Goal: Task Accomplishment & Management: Manage account settings

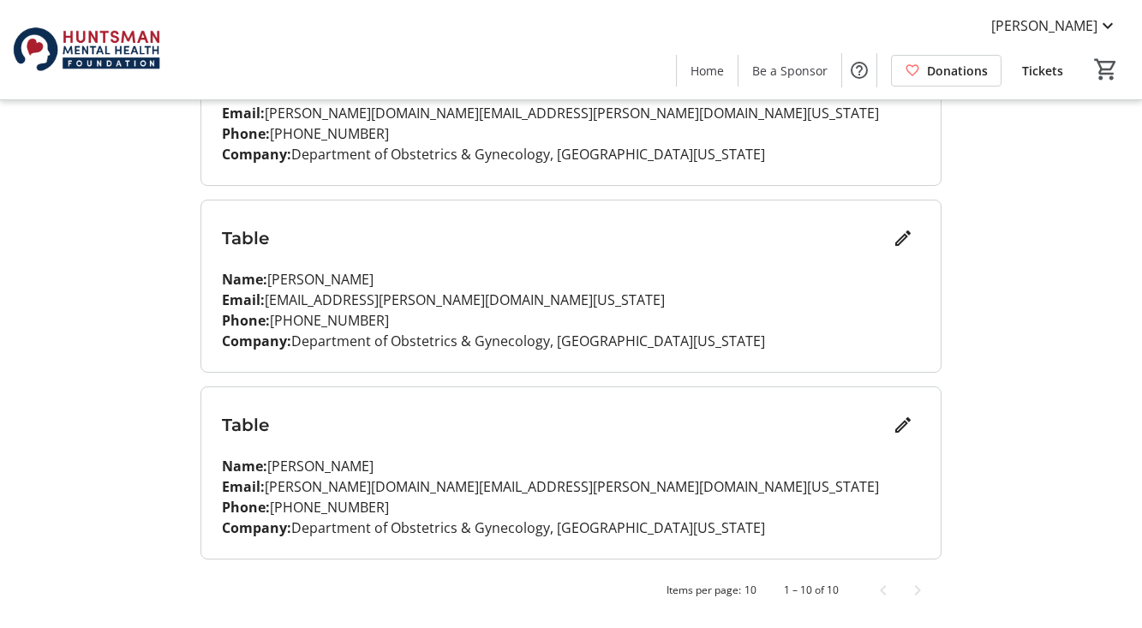
scroll to position [1626, 0]
click at [903, 427] on mat-icon "Edit" at bounding box center [902, 425] width 21 height 21
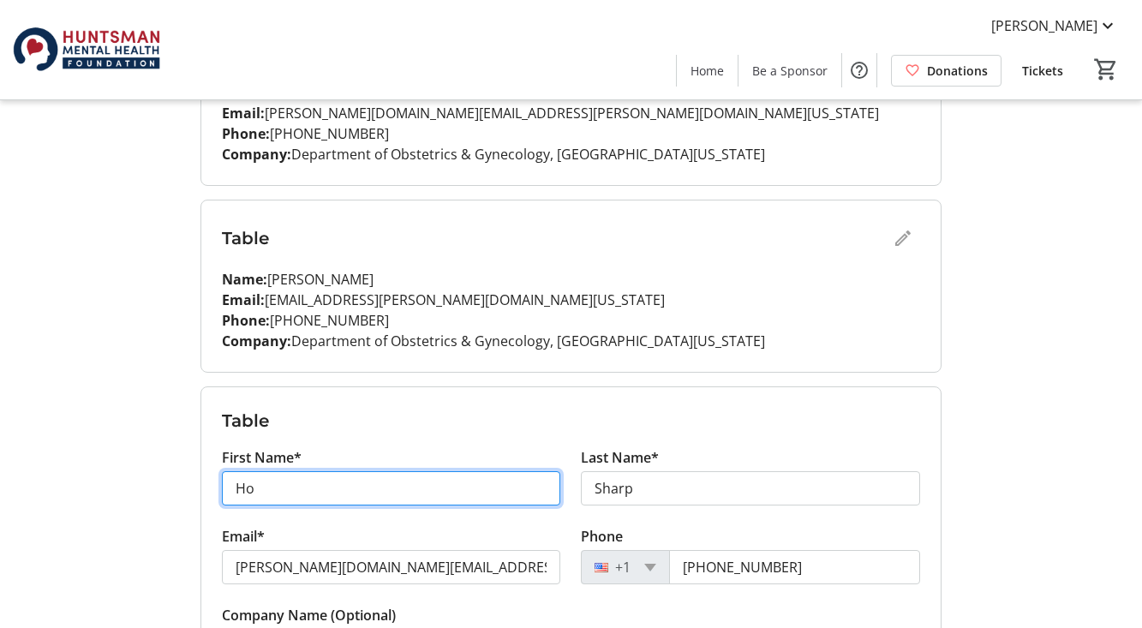
type input "H"
type input "[PERSON_NAME]"
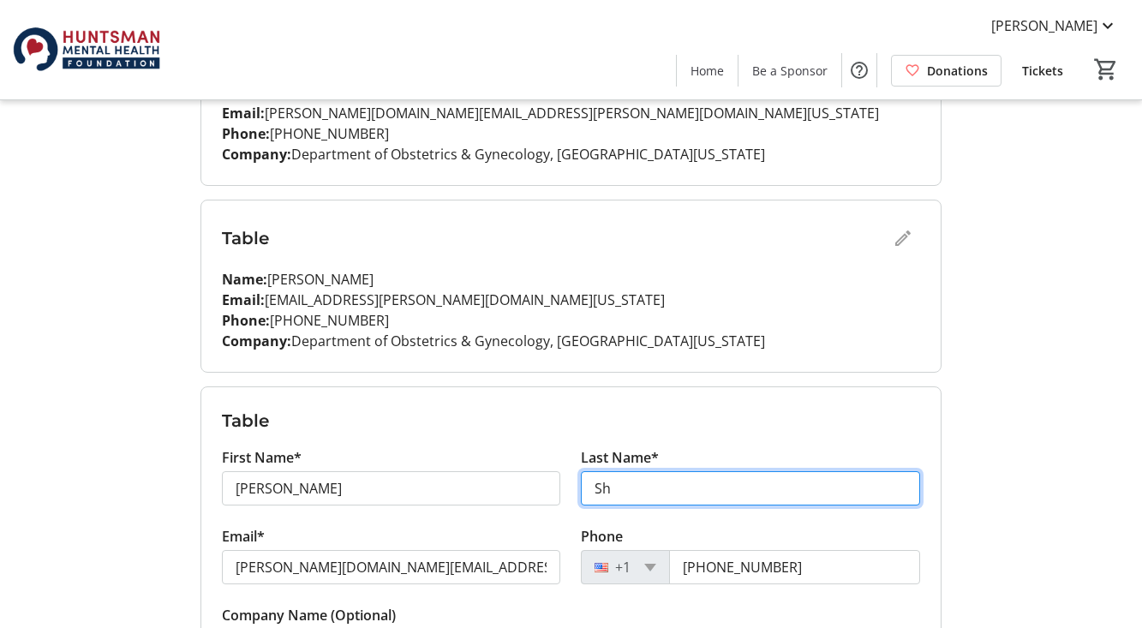
type input "S"
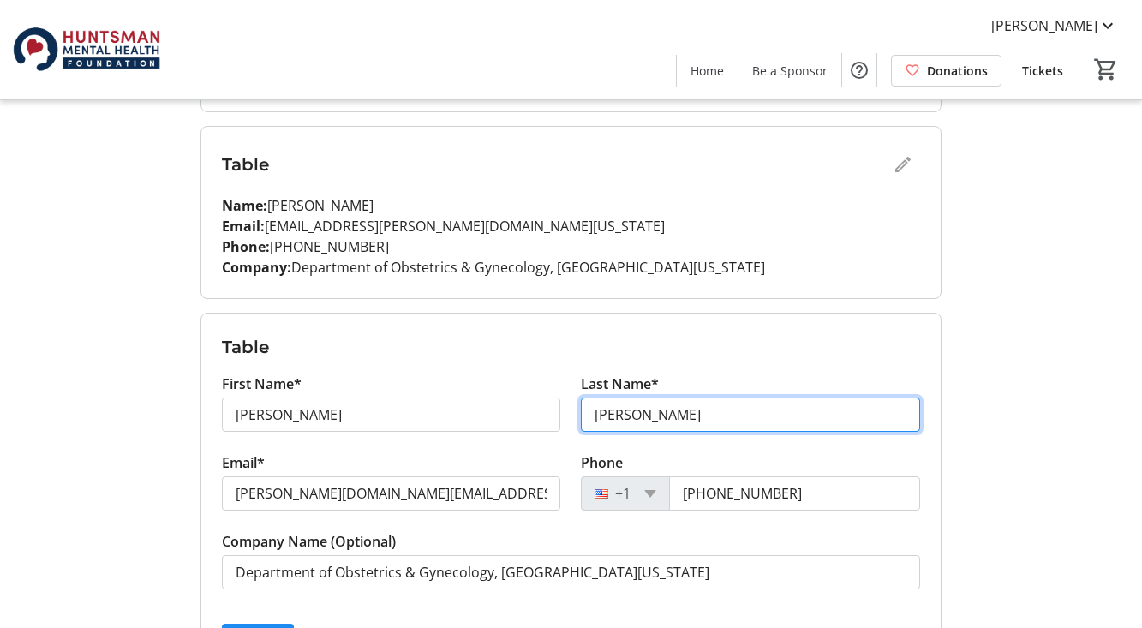
scroll to position [1713, 0]
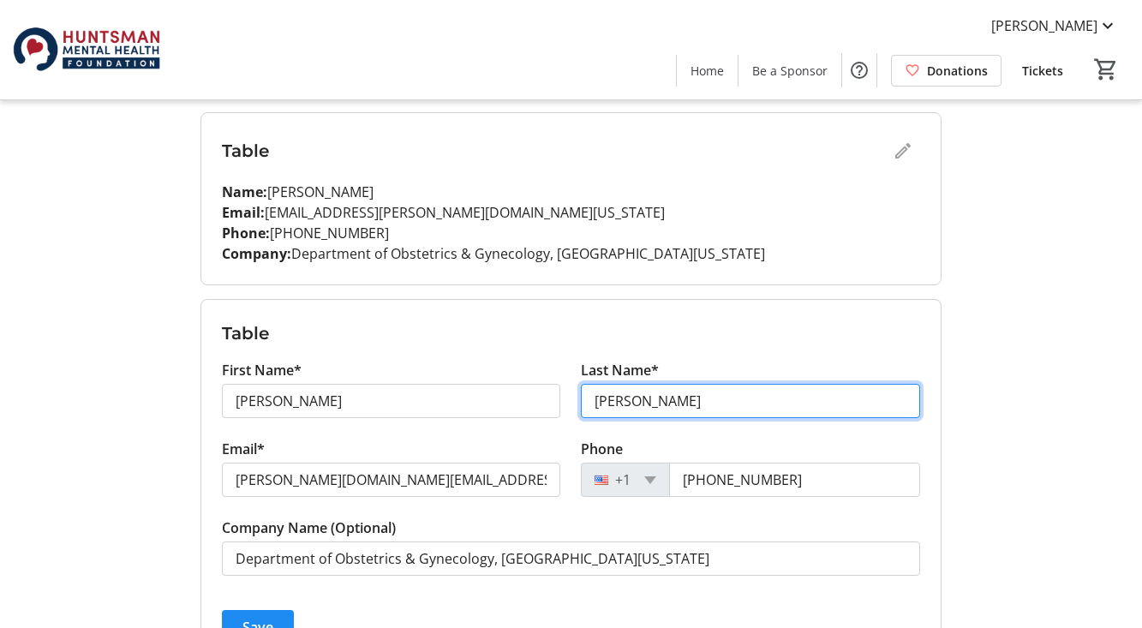
type input "[PERSON_NAME]"
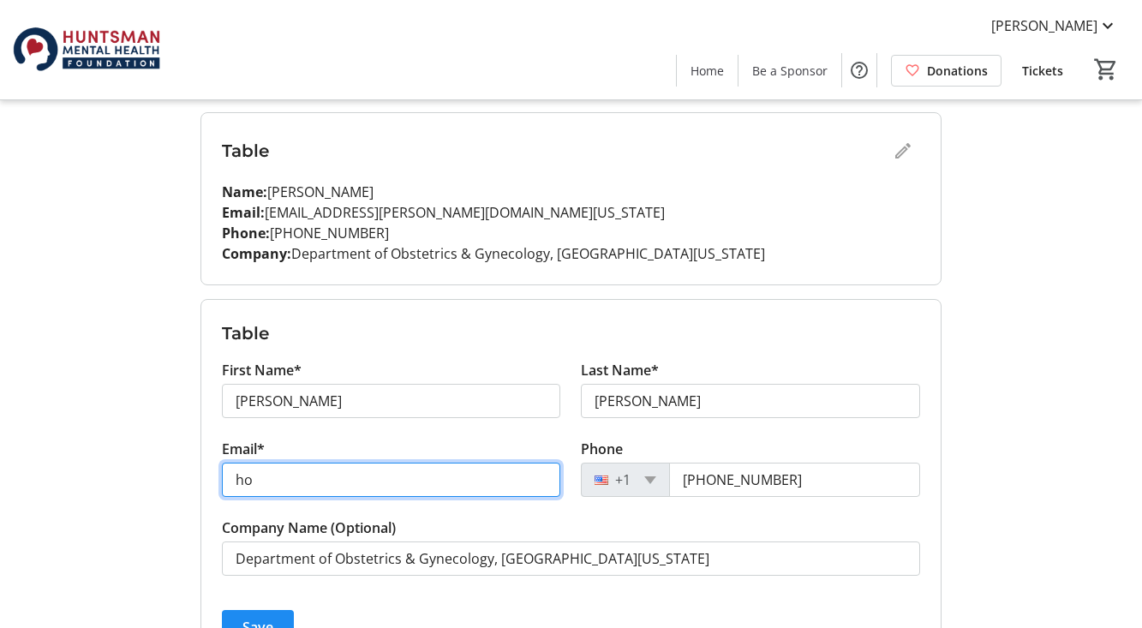
type input "h"
type input "[PERSON_NAME][EMAIL_ADDRESS][PERSON_NAME][DOMAIN_NAME]"
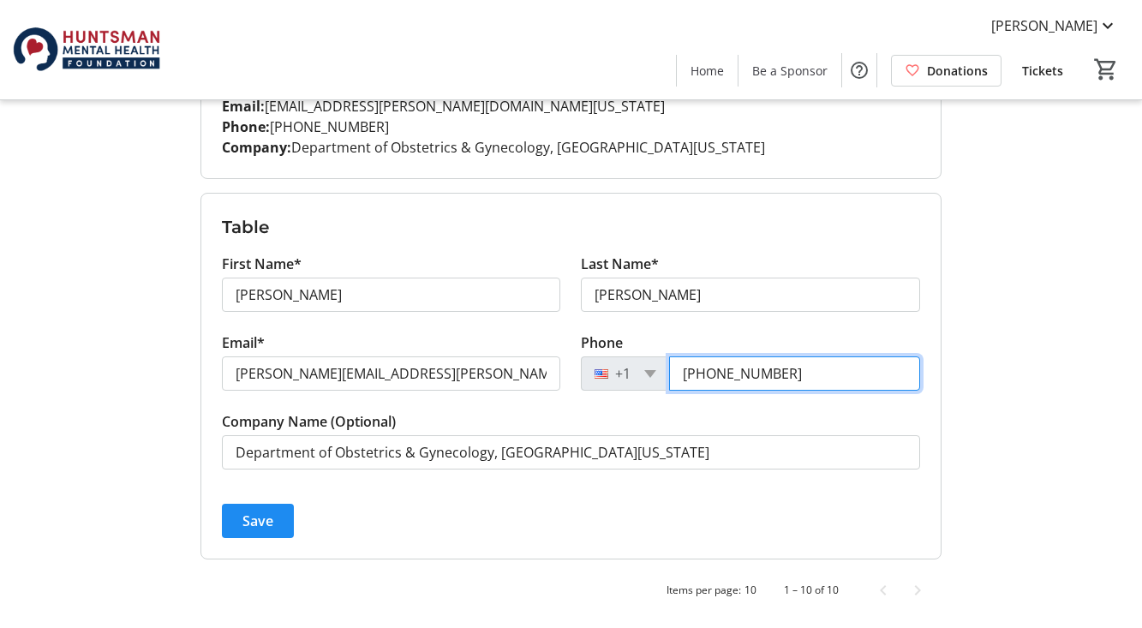
scroll to position [1819, 0]
type input "[PHONE_NUMBER]"
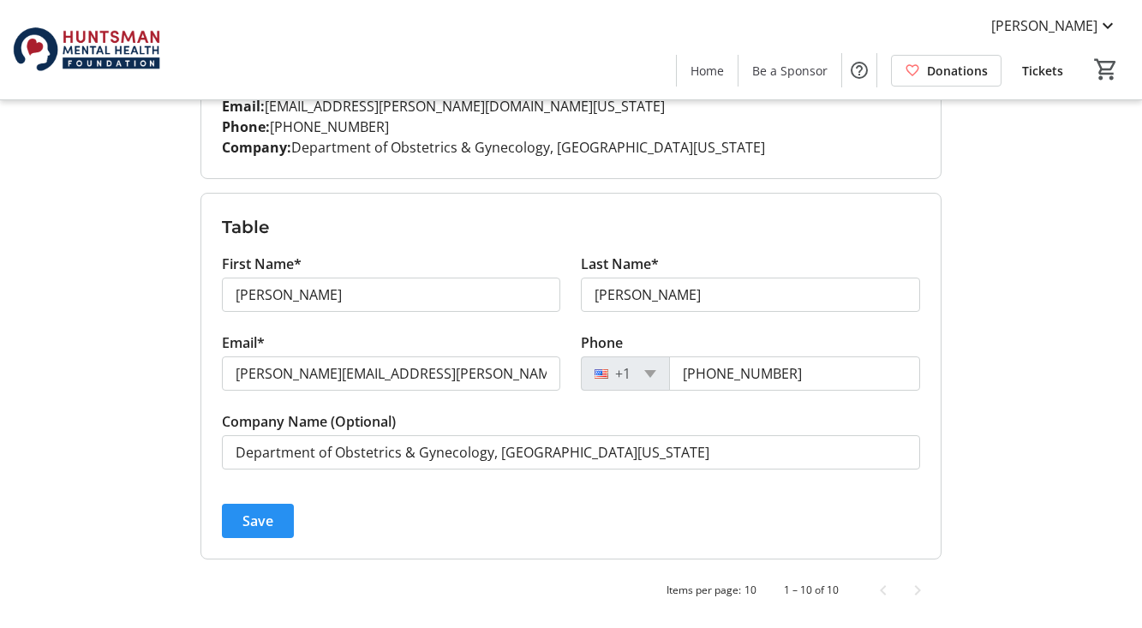
click at [253, 521] on span "Save" at bounding box center [257, 520] width 31 height 21
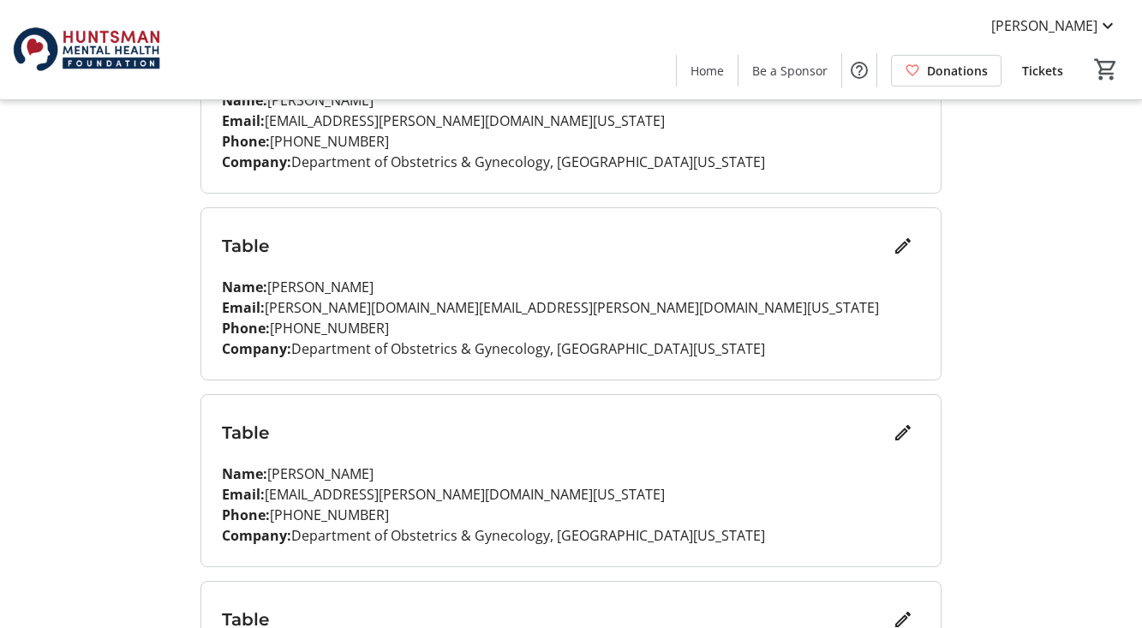
scroll to position [1448, 0]
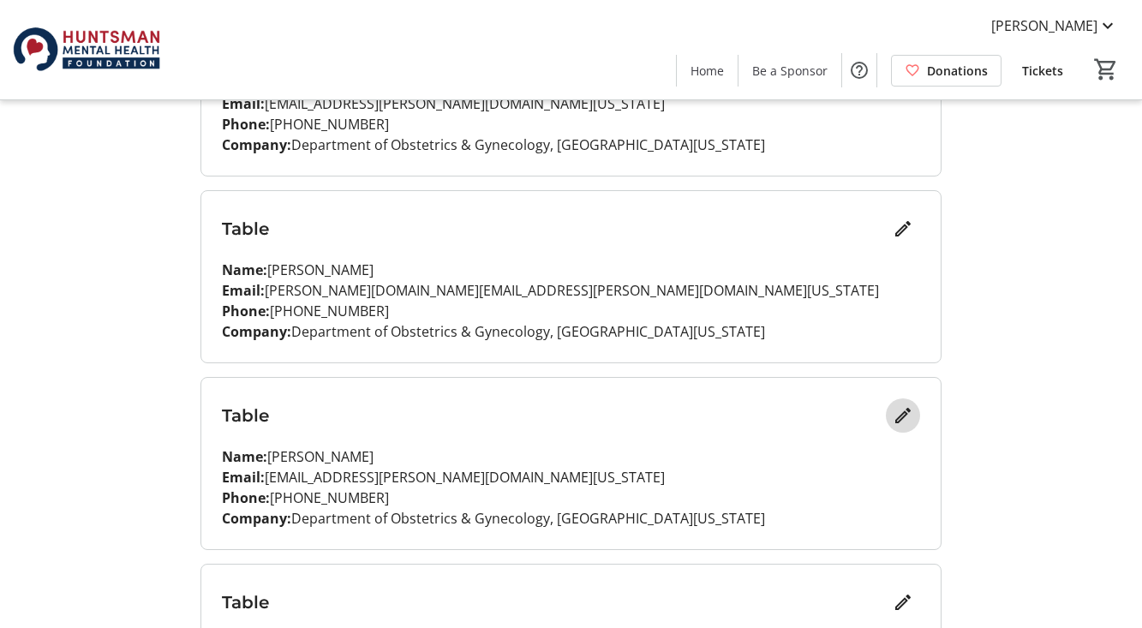
click at [900, 415] on mat-icon "Edit" at bounding box center [902, 415] width 21 height 21
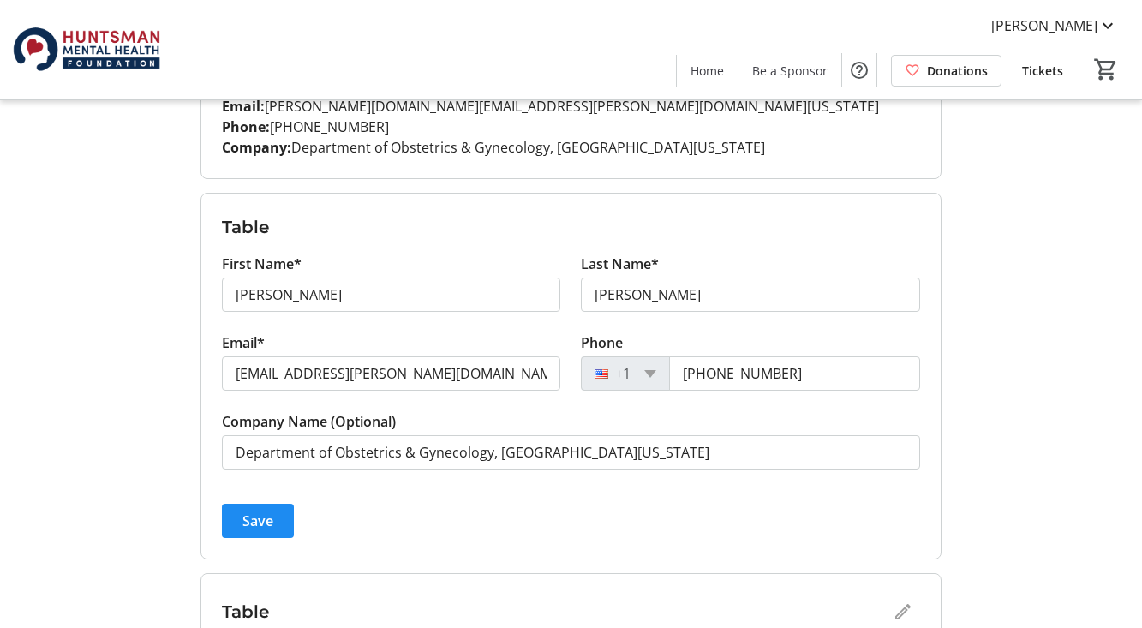
scroll to position [1638, 0]
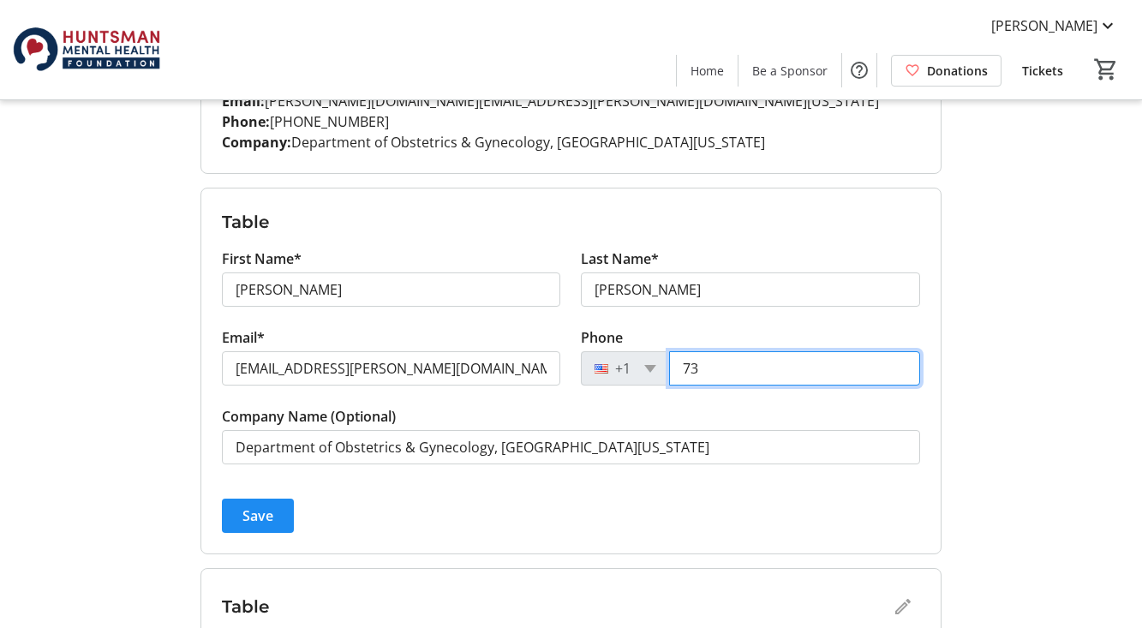
type input "7"
type input "[PHONE_NUMBER]"
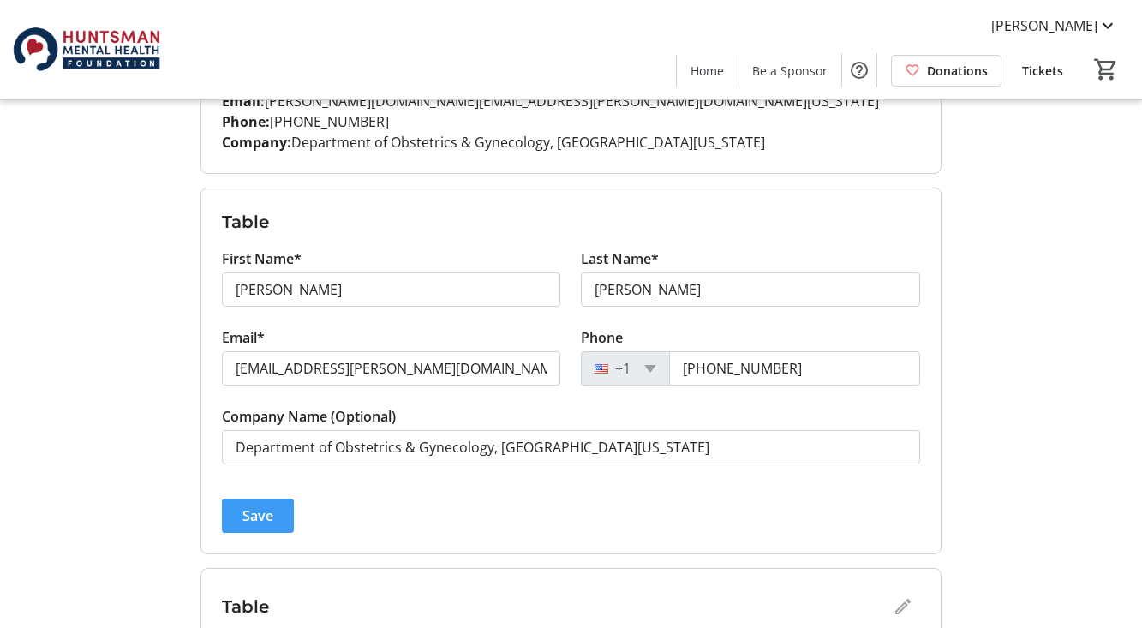
click at [260, 516] on span "Save" at bounding box center [257, 515] width 31 height 21
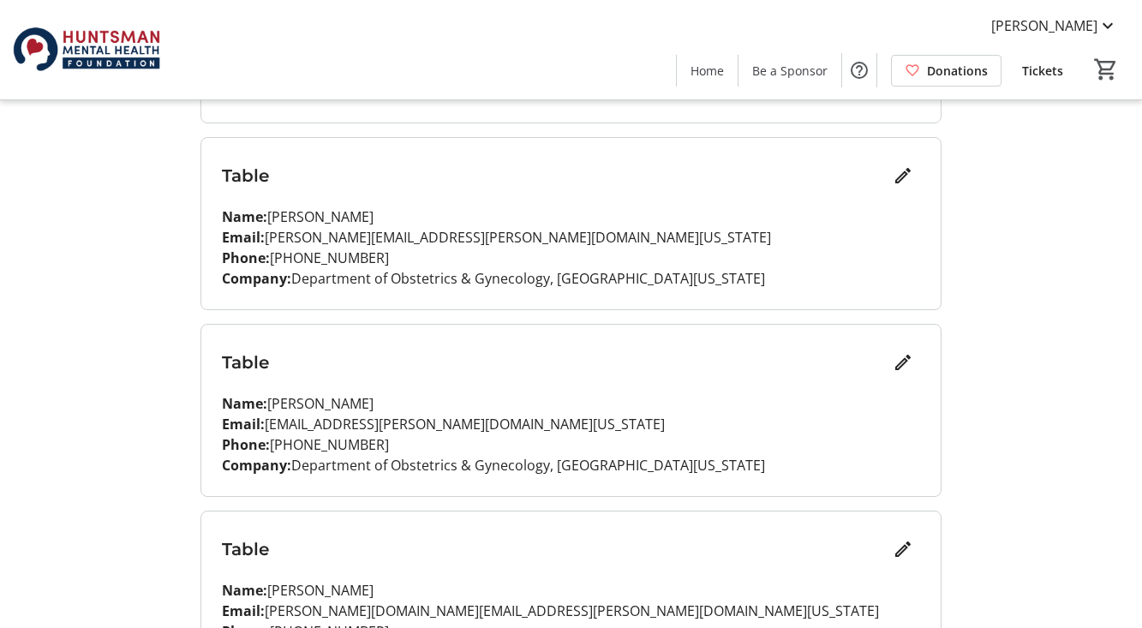
scroll to position [1119, 0]
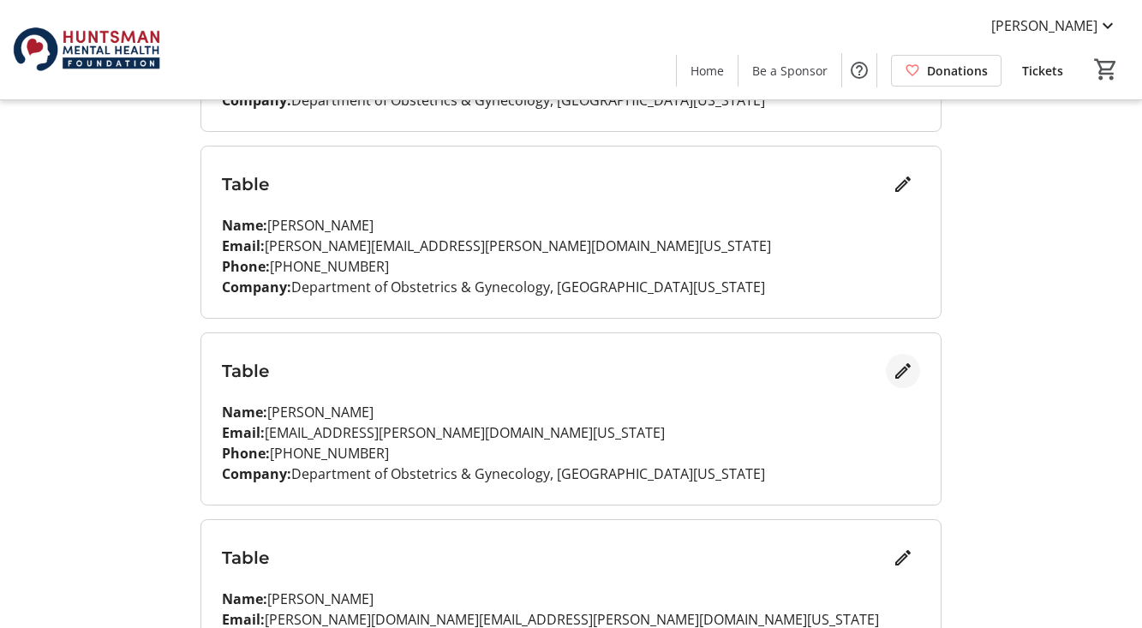
click at [902, 370] on mat-icon "Edit" at bounding box center [902, 371] width 21 height 21
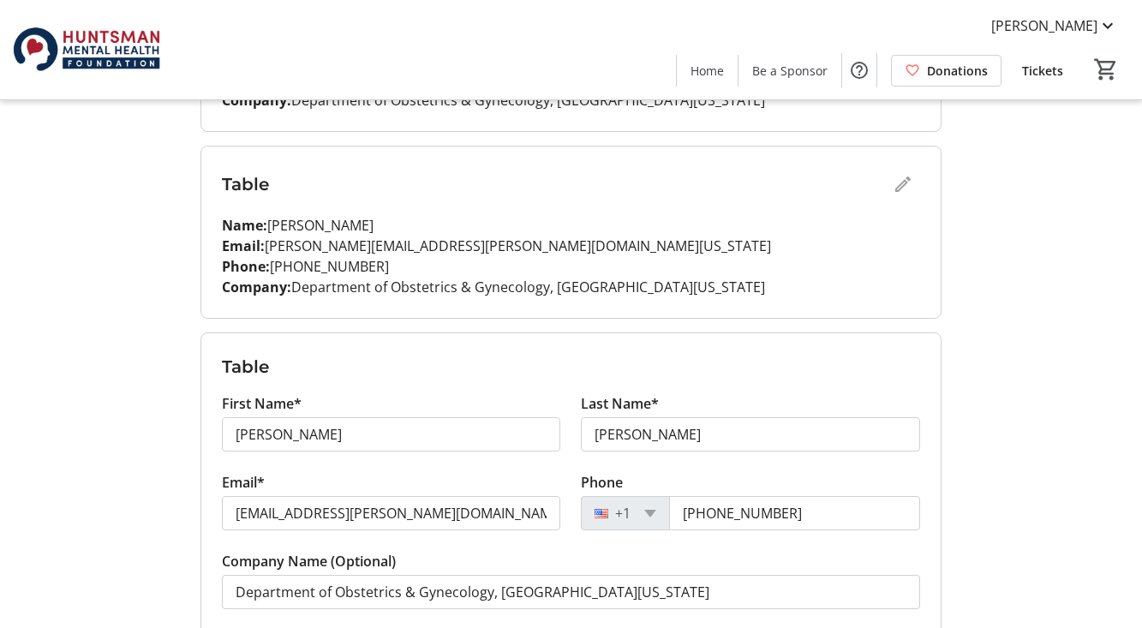
click at [903, 187] on div "Table" at bounding box center [571, 184] width 698 height 34
click at [904, 180] on div "Table" at bounding box center [571, 184] width 698 height 34
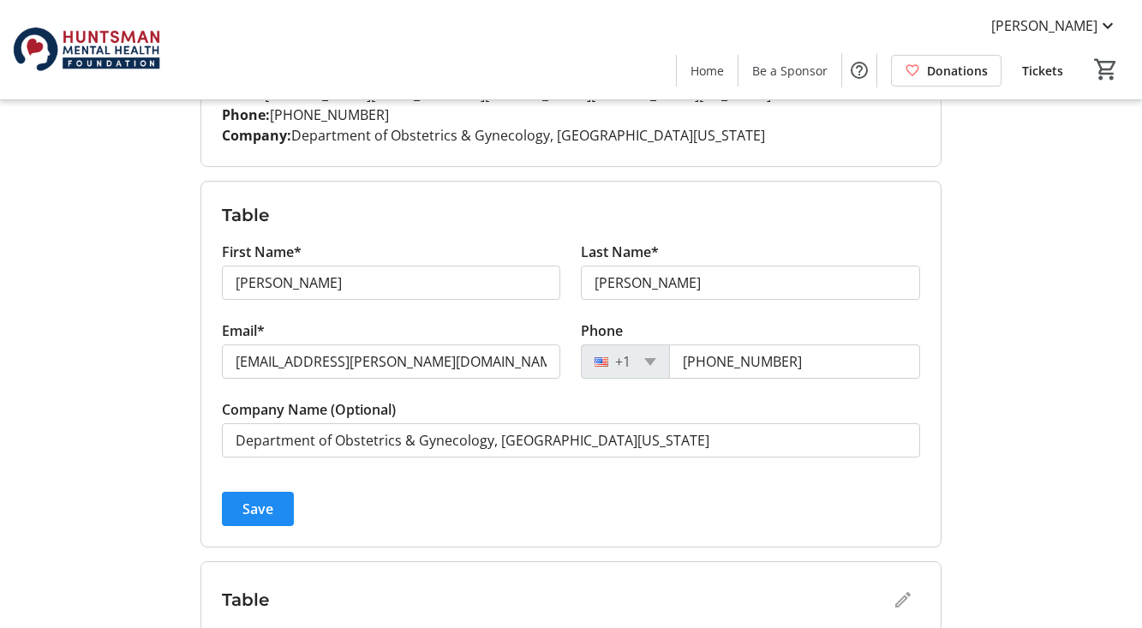
scroll to position [1276, 0]
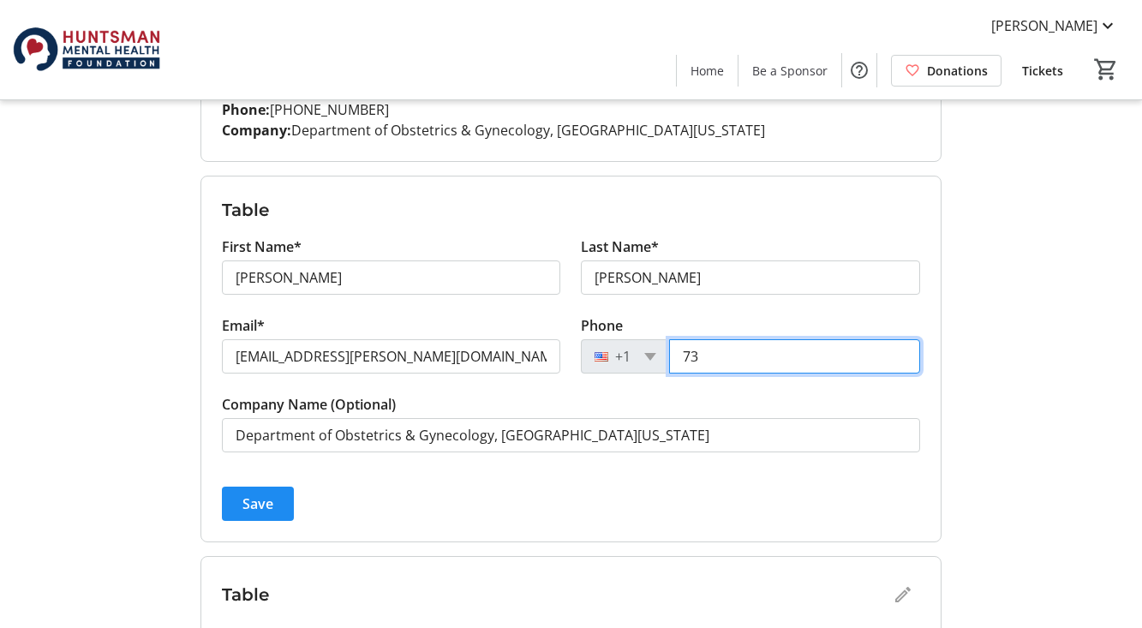
type input "7"
type input "[PHONE_NUMBER]"
click at [268, 502] on span "Save" at bounding box center [257, 503] width 31 height 21
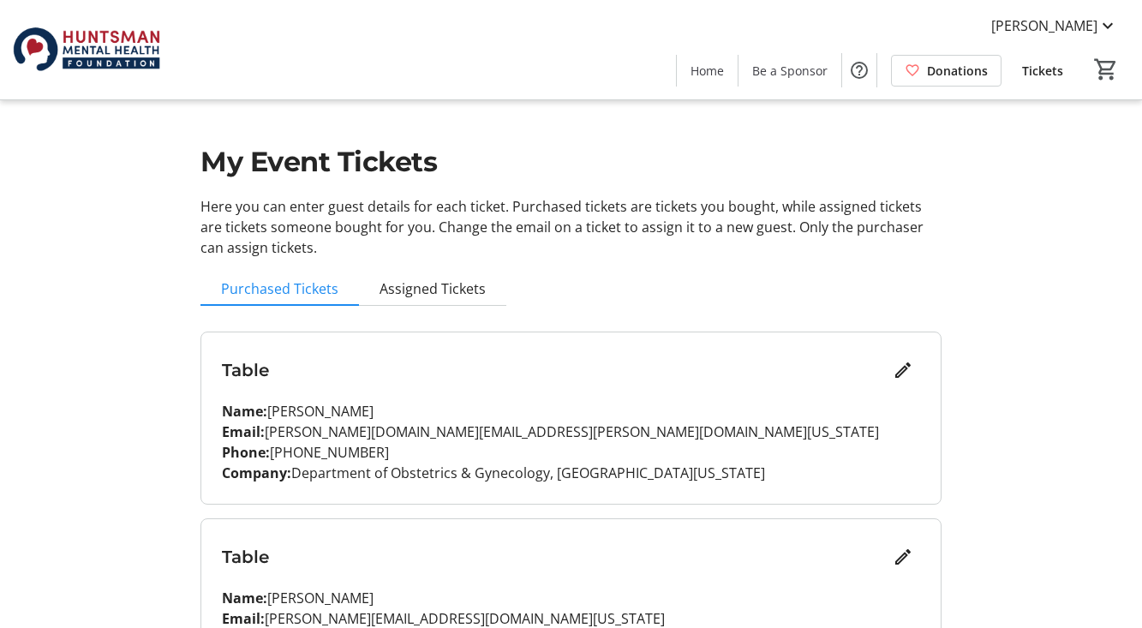
scroll to position [0, 0]
click at [403, 285] on span "Assigned Tickets" at bounding box center [432, 289] width 106 height 14
